Goal: Check status: Check status

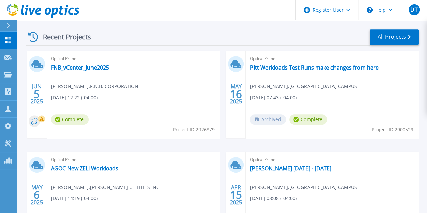
scroll to position [208, 0]
click at [393, 39] on link "All Projects" at bounding box center [393, 37] width 49 height 15
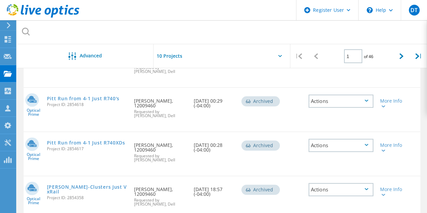
scroll to position [239, 0]
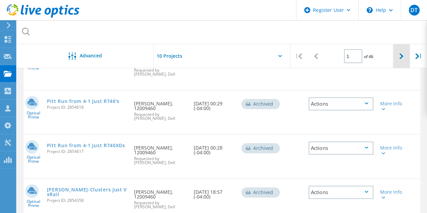
click at [400, 62] on div at bounding box center [401, 56] width 17 height 24
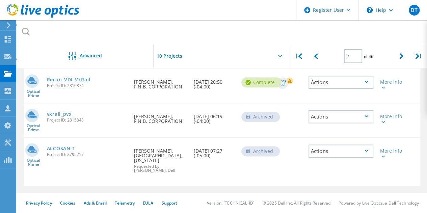
scroll to position [305, 0]
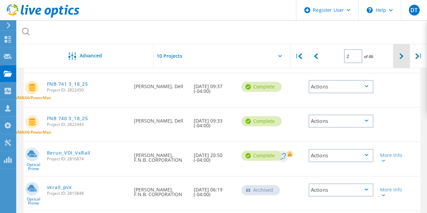
click at [404, 54] on div at bounding box center [401, 56] width 17 height 24
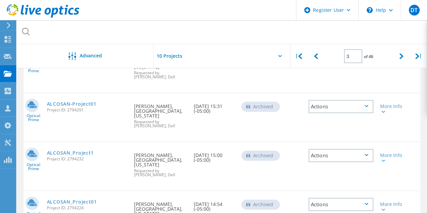
scroll to position [99, 0]
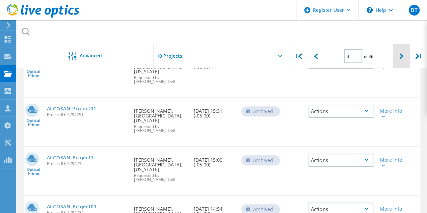
click at [400, 54] on icon at bounding box center [401, 56] width 4 height 6
type input "4"
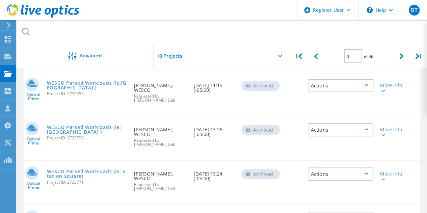
scroll to position [150, 0]
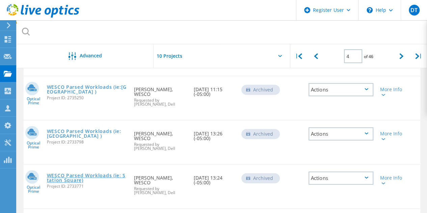
click at [93, 176] on link "WESCO Parsed Workloads (ie: Station Square)" at bounding box center [87, 177] width 81 height 9
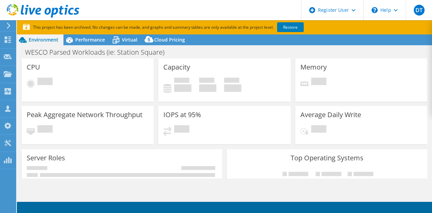
select select "USD"
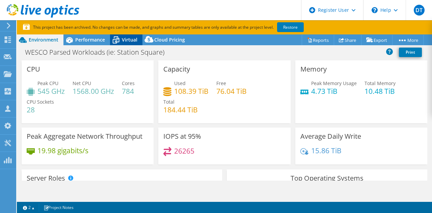
click at [130, 40] on span "Virtual" at bounding box center [130, 39] width 16 height 6
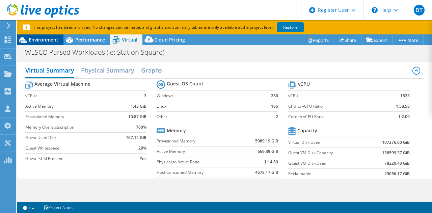
click at [48, 39] on span "Environment" at bounding box center [44, 39] width 30 height 6
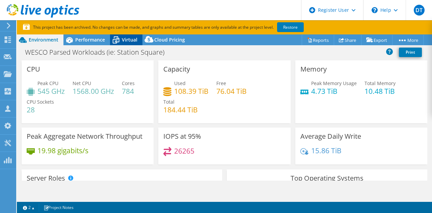
click at [131, 42] on span "Virtual" at bounding box center [130, 39] width 16 height 6
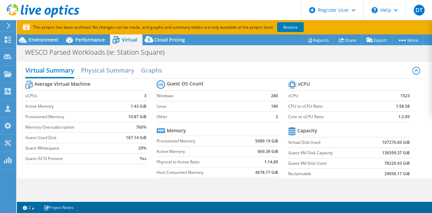
click at [383, 142] on b "107276.60 GiB" at bounding box center [396, 142] width 28 height 7
click at [384, 151] on b "136599.37 GiB" at bounding box center [396, 152] width 28 height 7
